Goal: Register for event/course

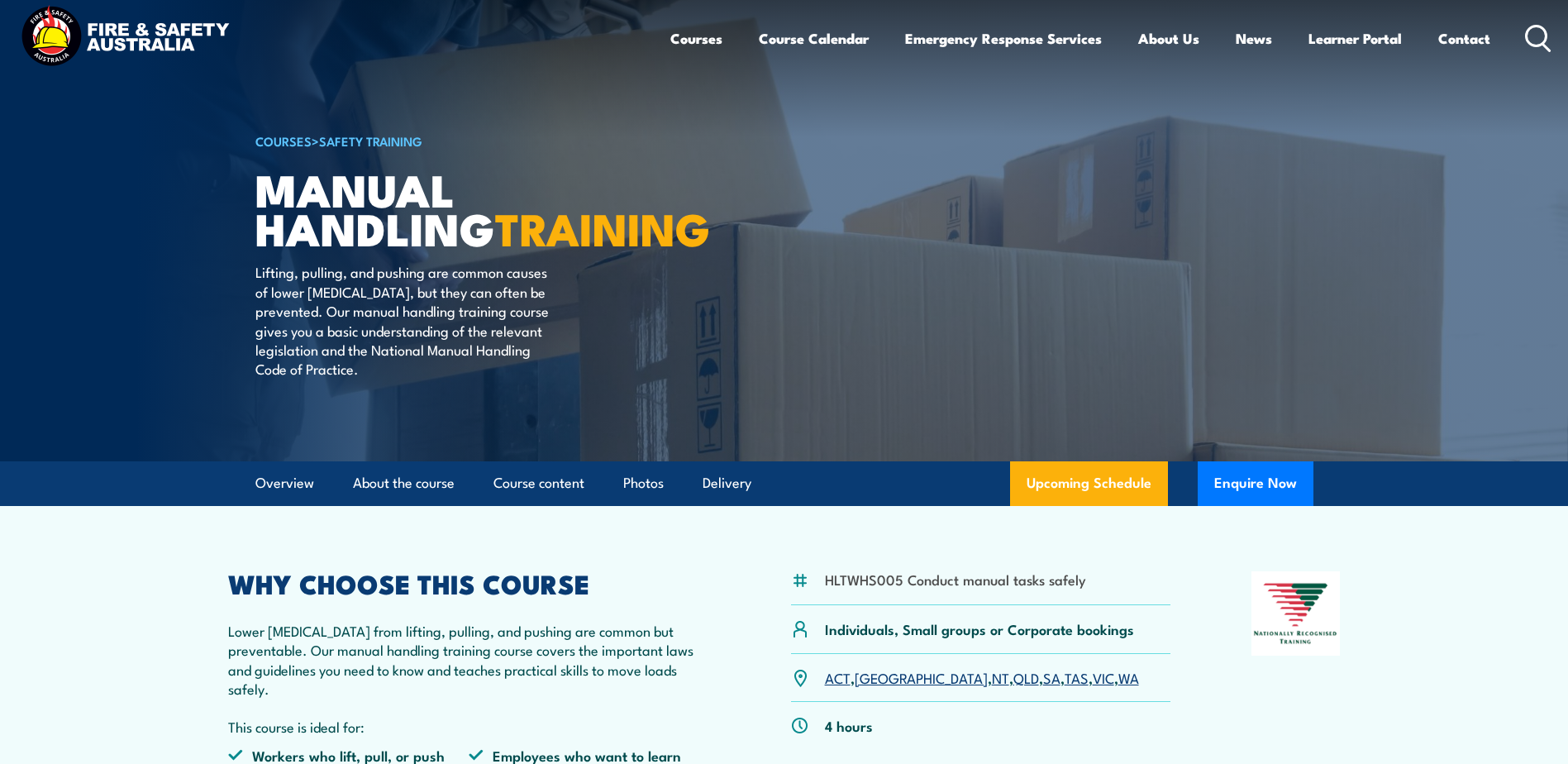
scroll to position [248, 0]
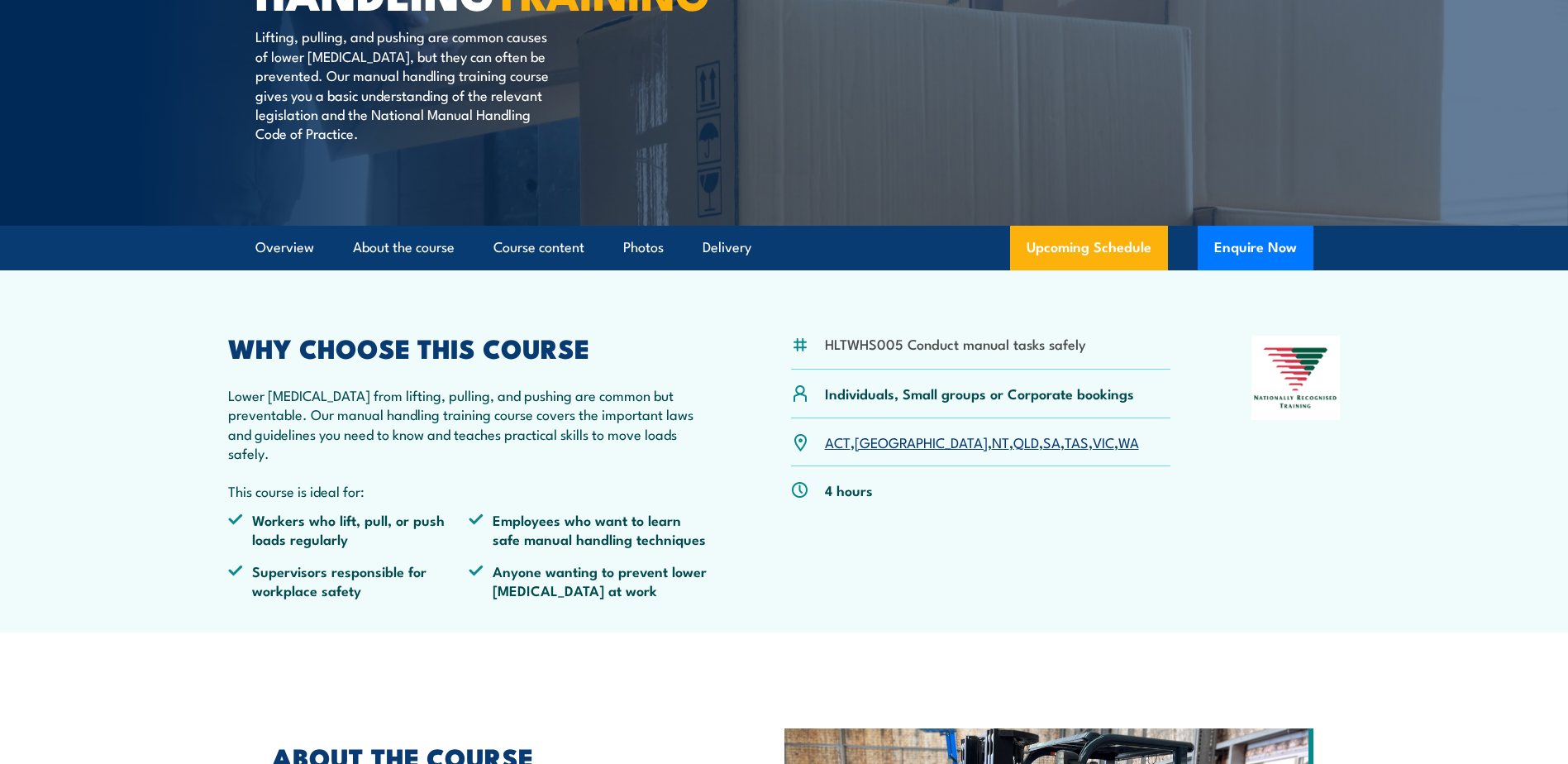
click at [1016, 353] on li "HLTWHS005 Conduct manual tasks safely" at bounding box center [955, 344] width 261 height 19
click at [992, 451] on link "NT" at bounding box center [1000, 441] width 17 height 20
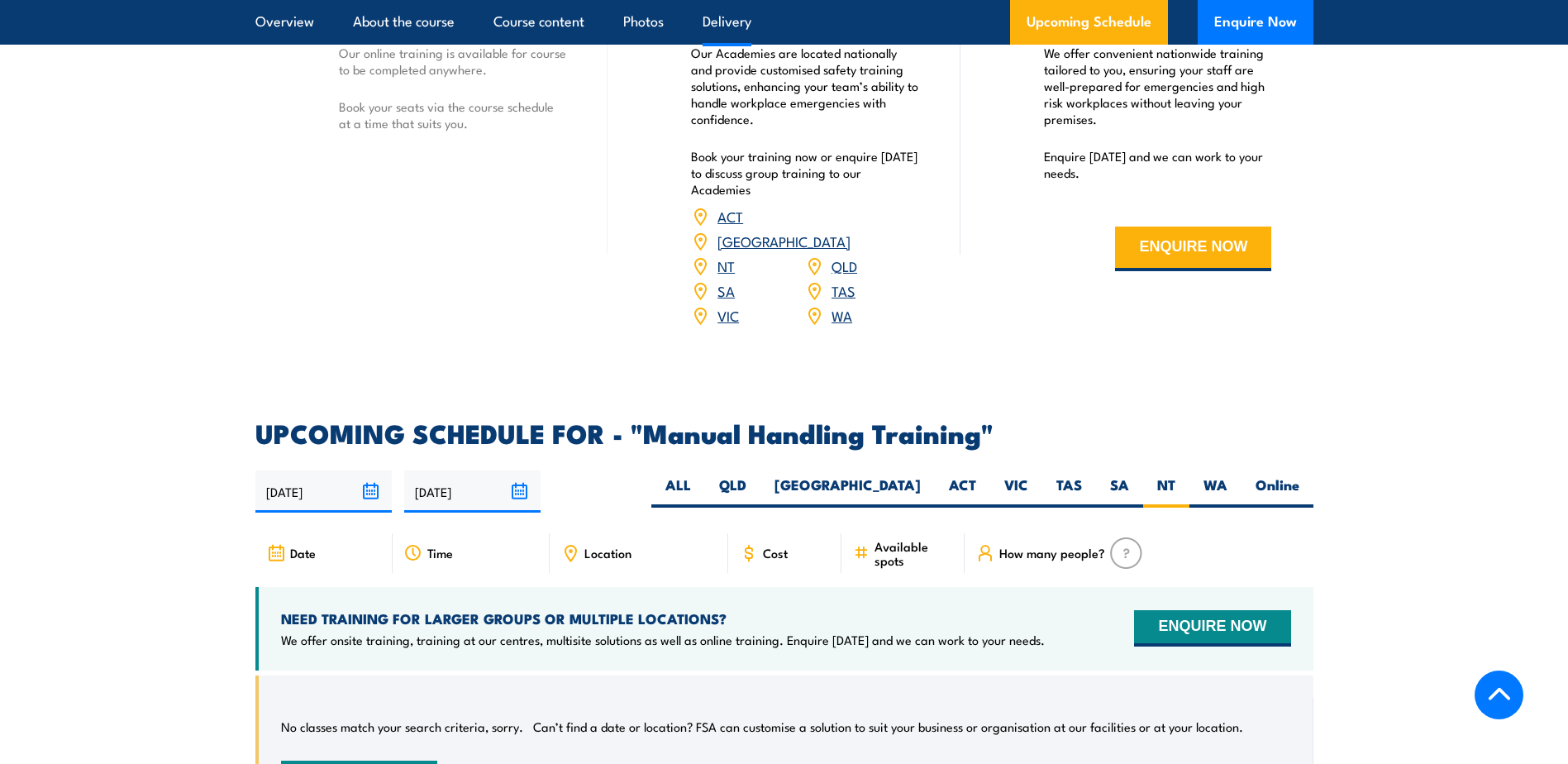
scroll to position [2358, 0]
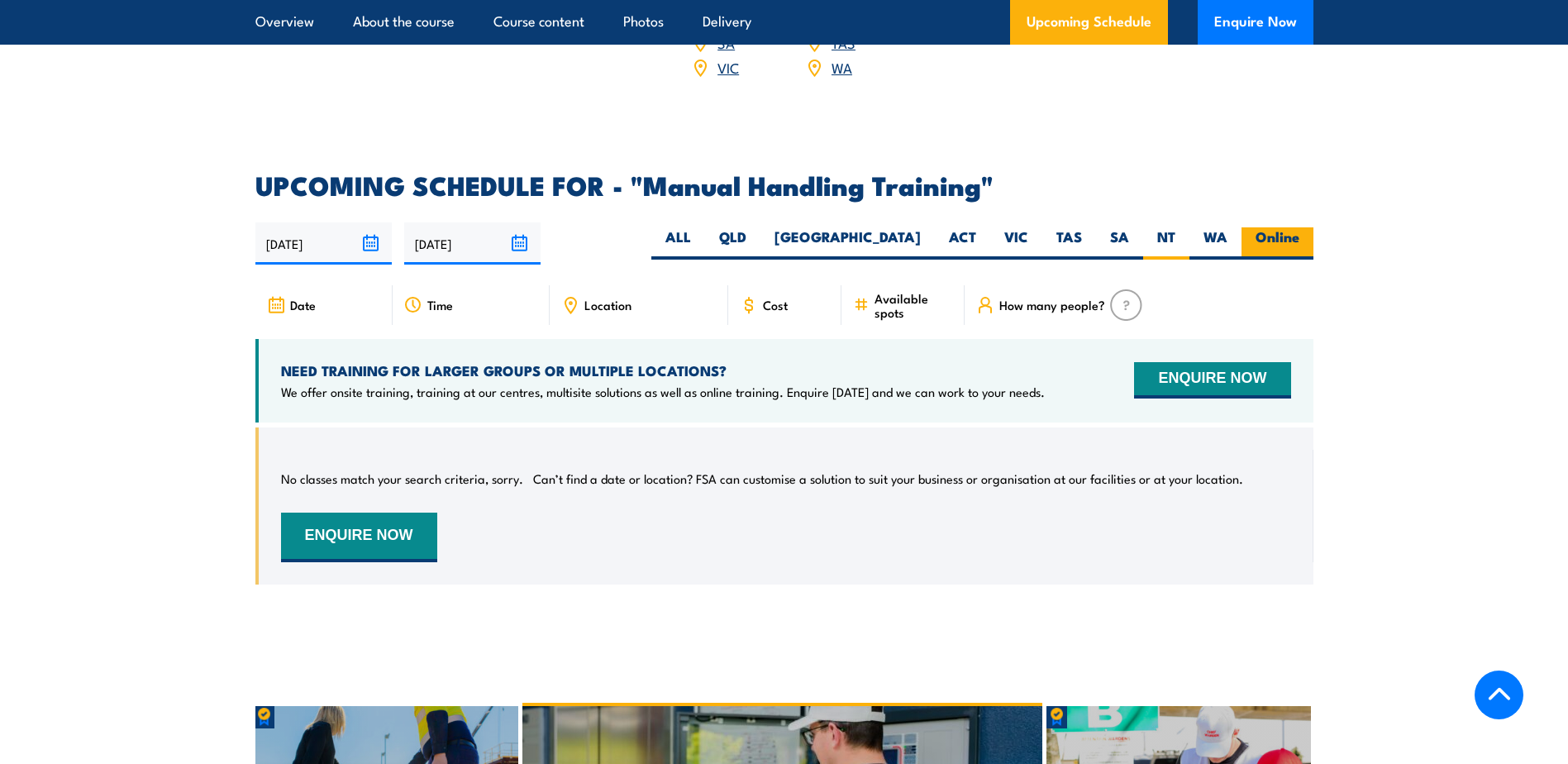
click at [1276, 237] on label "Online" at bounding box center [1277, 243] width 72 height 33
click at [1299, 237] on input "Online" at bounding box center [1304, 232] width 11 height 11
radio input "true"
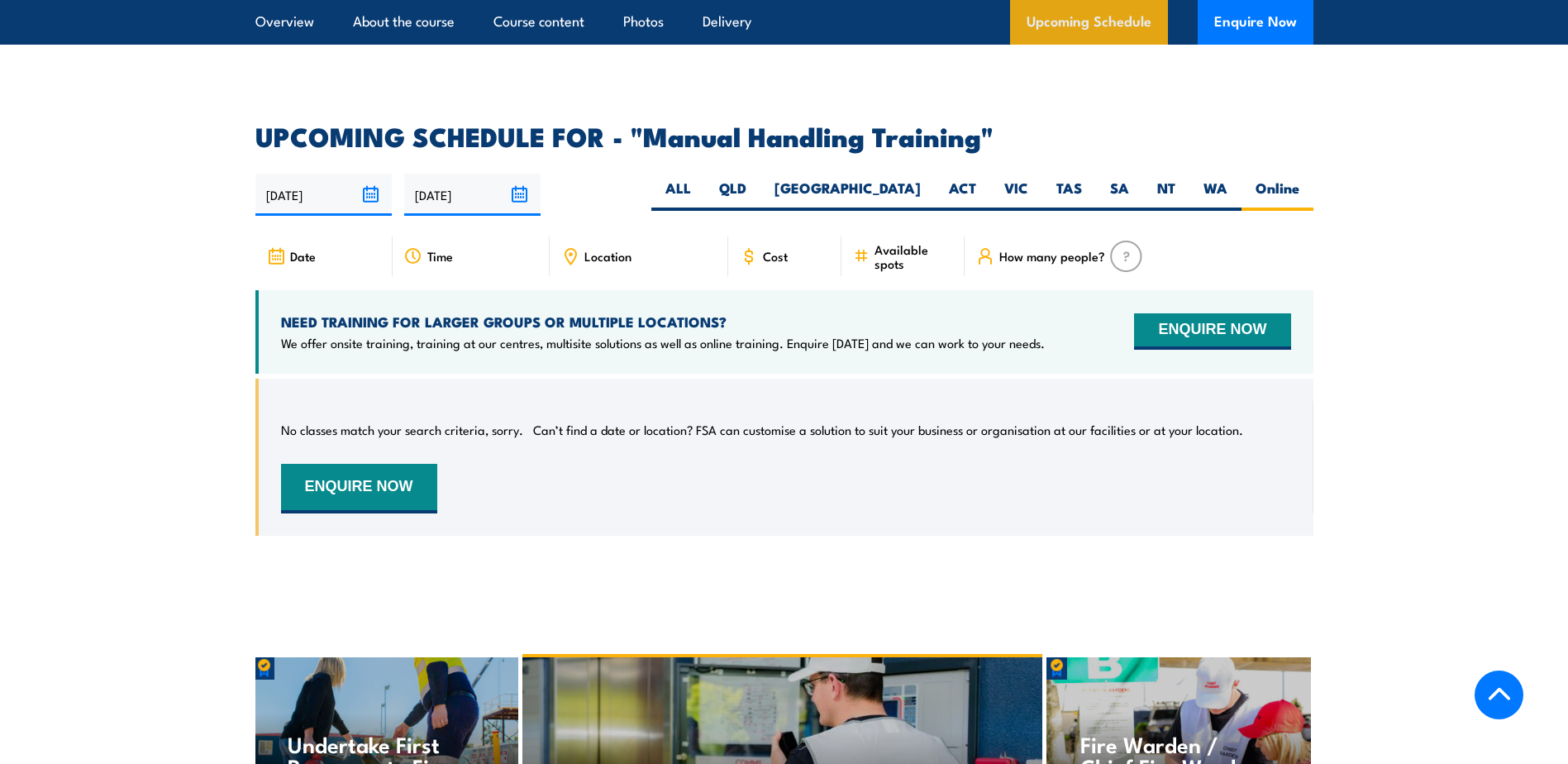
scroll to position [2276, 0]
